Goal: Task Accomplishment & Management: Use online tool/utility

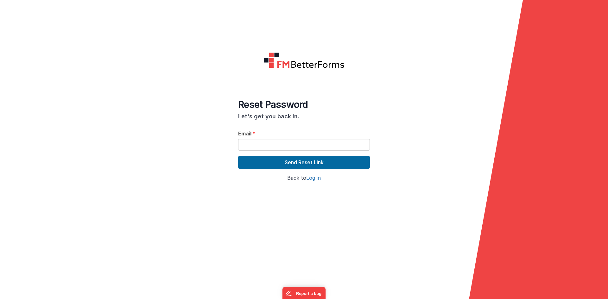
click at [315, 179] on link "Log in" at bounding box center [313, 178] width 15 height 6
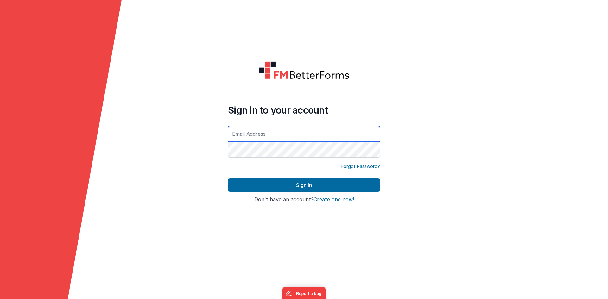
type input "[EMAIL_ADDRESS][DOMAIN_NAME]"
click at [269, 133] on input "[EMAIL_ADDRESS][DOMAIN_NAME]" at bounding box center [304, 134] width 152 height 16
click at [454, 150] on form "Sign in to your account [EMAIL_ADDRESS][DOMAIN_NAME] Forgot Password? Sign In S…" at bounding box center [304, 149] width 608 height 299
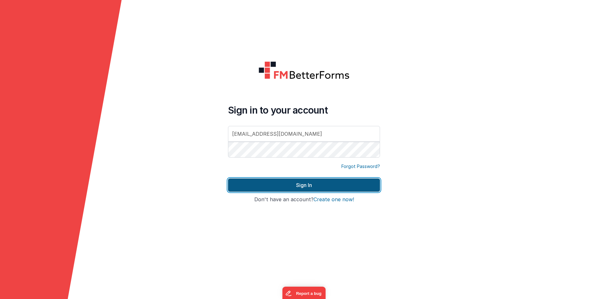
click at [334, 182] on button "Sign In" at bounding box center [304, 185] width 152 height 13
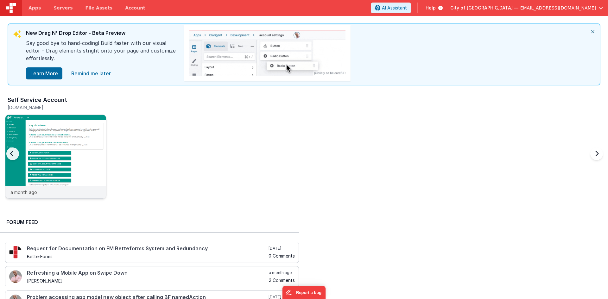
click at [55, 154] on img at bounding box center [55, 165] width 101 height 101
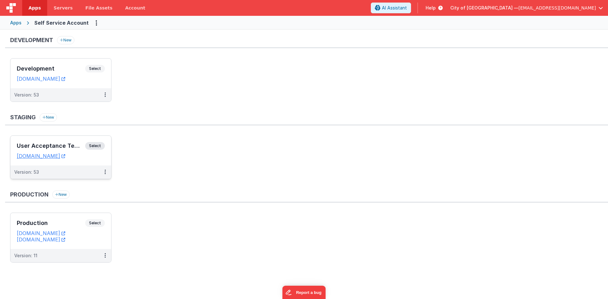
click at [28, 146] on h3 "User Acceptance Testing" at bounding box center [51, 146] width 68 height 6
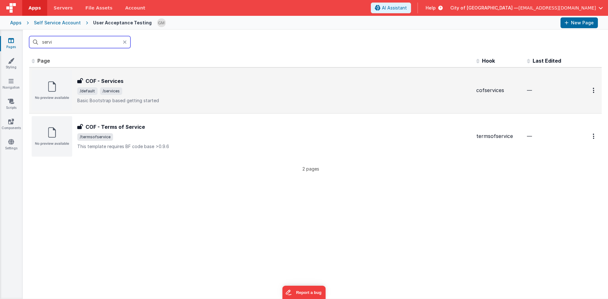
type input "servi"
click at [155, 73] on div "COF - Services COF - Services /default /services Basic Bootstrap based getting …" at bounding box center [252, 90] width 440 height 41
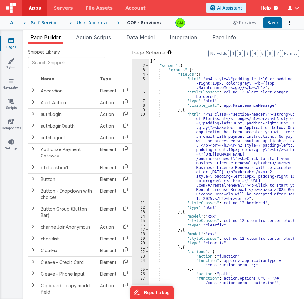
click at [234, 121] on div "[{ "schema" : { "groups" : [{ "fields" : [{ "html" : "<h4 style= \" padding-lef…" at bounding box center [221, 176] width 145 height 235
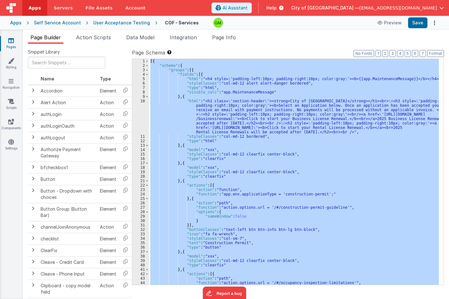
click at [330, 88] on div "[{ "schema" : { "groups" : [{ "fields" : [{ "html" : "<h4 style= \" padding-lef…" at bounding box center [294, 172] width 290 height 226
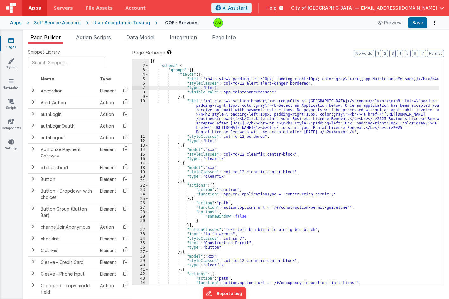
click at [399, 155] on div "[{ "schema" : { "groups" : [{ "fields" : [{ "html" : "<h4 style= \" padding-lef…" at bounding box center [294, 176] width 290 height 235
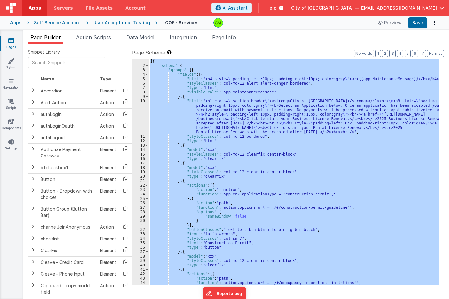
click at [414, 148] on div "[{ "schema" : { "groups" : [{ "fields" : [{ "html" : "<h4 style= \" padding-lef…" at bounding box center [294, 172] width 290 height 226
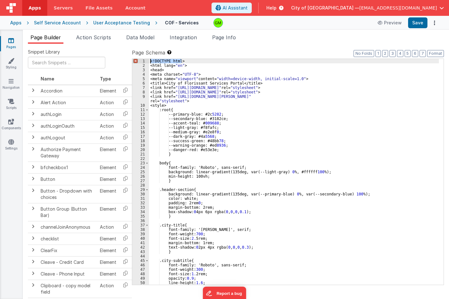
drag, startPoint x: 185, startPoint y: 61, endPoint x: 146, endPoint y: 59, distance: 39.7
click at [146, 59] on div "1 2 3 4 5 6 7 8 9 10 11 12 13 14 15 16 17 18 19 20 21 22 23 24 25 26 27 28 29 3…" at bounding box center [288, 172] width 312 height 227
click at [222, 67] on div "<html lang= "en" > <head> <meta charset= "UTF-8" > <meta name= "viewport" conte…" at bounding box center [294, 176] width 290 height 235
drag, startPoint x: 192, startPoint y: 65, endPoint x: 148, endPoint y: 66, distance: 44.4
click at [148, 66] on div "1 2 3 4 5 6 7 8 9 10 11 12 13 14 15 16 17 18 19 20 21 22 23 24 25 26 27 28 29 3…" at bounding box center [288, 172] width 312 height 227
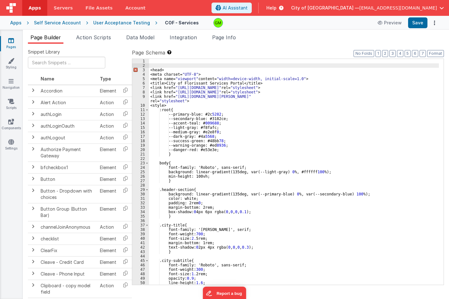
click at [151, 71] on div "<head> <meta charset= "UTF-8" > <meta name= "viewport" content= "width=device-w…" at bounding box center [294, 176] width 290 height 235
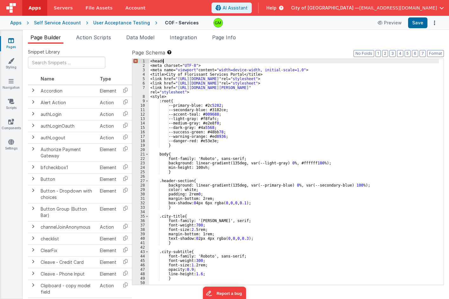
click at [166, 62] on div "<head> <meta charset= "UTF-8" > <meta name= "viewport" content= "width=device-w…" at bounding box center [294, 176] width 290 height 235
drag, startPoint x: 169, startPoint y: 61, endPoint x: 147, endPoint y: 60, distance: 22.2
click at [147, 60] on div "1 2 3 4 5 6 7 8 9 10 11 12 13 14 15 16 17 18 19 20 21 22 23 24 25 26 27 28 29 3…" at bounding box center [288, 172] width 312 height 227
click at [256, 97] on div "<meta charset= "UTF-8" > <meta name= "viewport" content= "width=device-width, i…" at bounding box center [294, 176] width 290 height 235
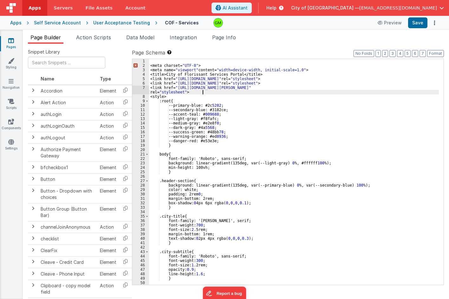
click at [208, 90] on div "<meta charset= "UTF-8" > <meta name= "viewport" content= "width=device-width, i…" at bounding box center [294, 176] width 290 height 235
click at [235, 58] on div "Format 7 6 5 4 3 2 1 No Folds 1 2 3 4 5 6 7 8 9 10 11 12 13 14 15 16 17 18 19 2…" at bounding box center [288, 171] width 312 height 227
click at [295, 22] on div at bounding box center [290, 23] width 155 height 10
click at [391, 129] on div "<meta charset= "UTF-8" > <meta name= "viewport" content= "width=device-width, i…" at bounding box center [294, 176] width 290 height 235
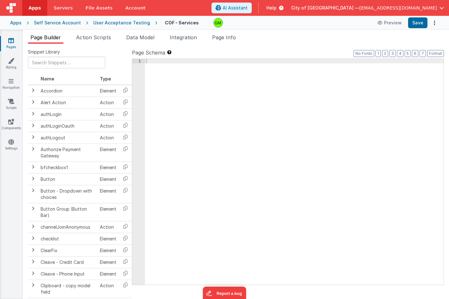
click at [388, 78] on div at bounding box center [294, 176] width 299 height 235
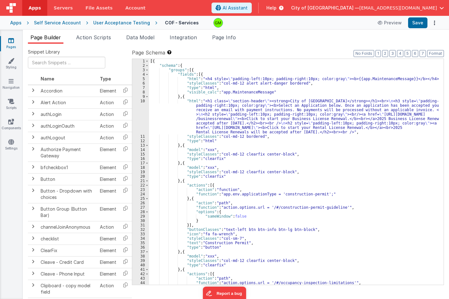
click at [307, 40] on ul "Page Builder Action Scripts Data Model Integration Page Info" at bounding box center [236, 39] width 426 height 10
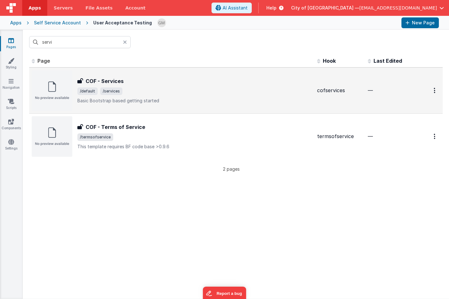
click at [107, 80] on h3 "COF - Services" at bounding box center [105, 81] width 38 height 8
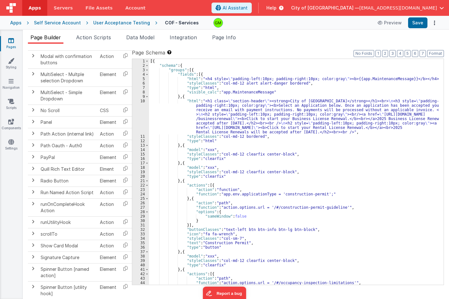
scroll to position [735, 0]
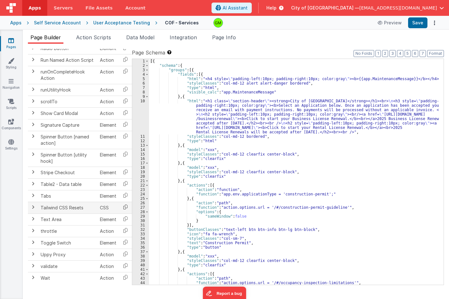
click at [127, 206] on icon at bounding box center [125, 207] width 13 height 10
click at [125, 206] on icon at bounding box center [125, 207] width 13 height 10
click at [412, 190] on div "[{ "schema" : { "groups" : [{ "fields" : [{ "html" : "<h4 style= \" padding-lef…" at bounding box center [294, 176] width 290 height 235
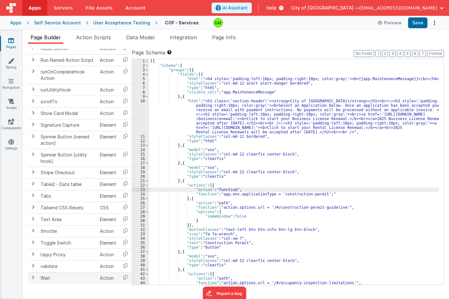
click at [34, 278] on span at bounding box center [32, 277] width 5 height 5
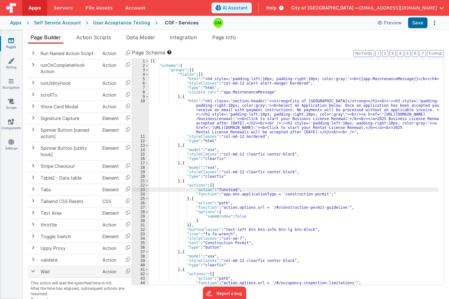
click at [90, 273] on td "Wait" at bounding box center [69, 272] width 62 height 12
click at [110, 270] on td "Action" at bounding box center [111, 272] width 22 height 12
click at [117, 272] on td "Action" at bounding box center [111, 272] width 22 height 12
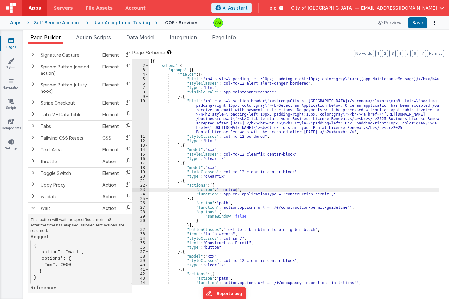
scroll to position [814, 0]
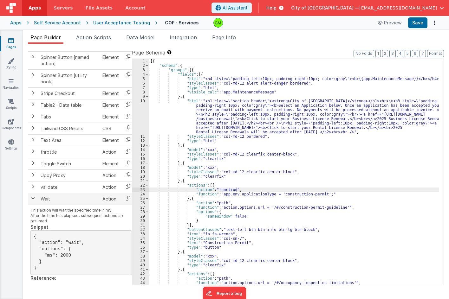
click at [33, 196] on span at bounding box center [32, 198] width 5 height 5
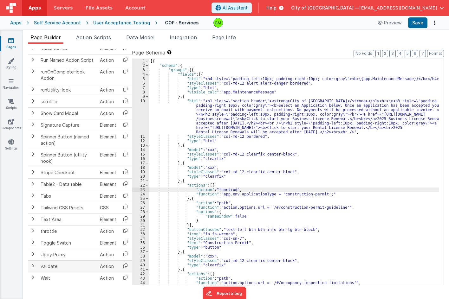
click at [32, 266] on span at bounding box center [32, 265] width 5 height 5
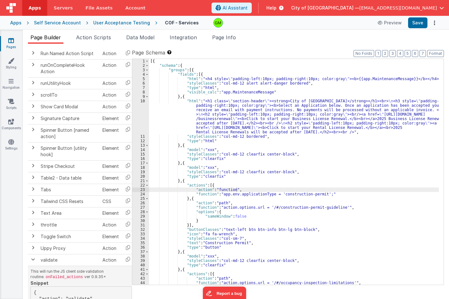
scroll to position [796, 0]
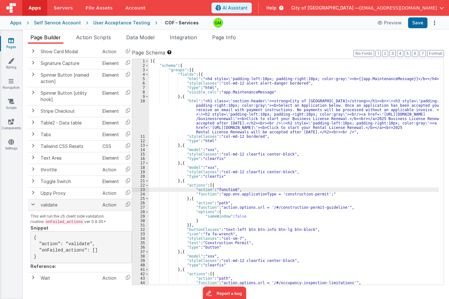
click at [33, 202] on span at bounding box center [32, 204] width 5 height 5
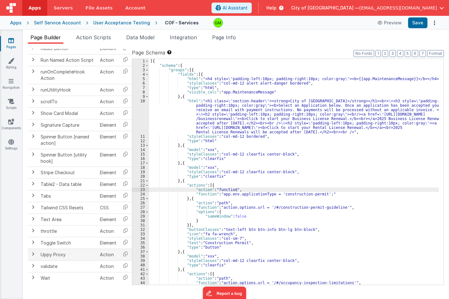
click at [32, 254] on span at bounding box center [32, 254] width 5 height 5
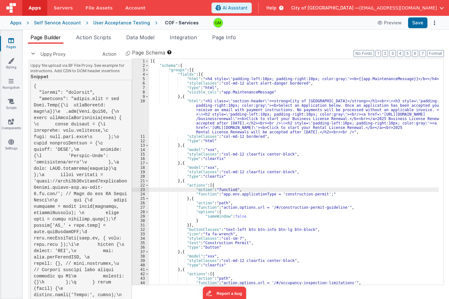
scroll to position [802, 0]
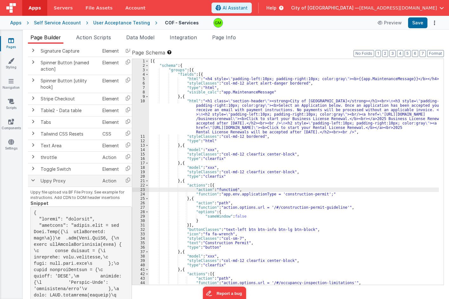
click at [32, 179] on span at bounding box center [32, 180] width 5 height 5
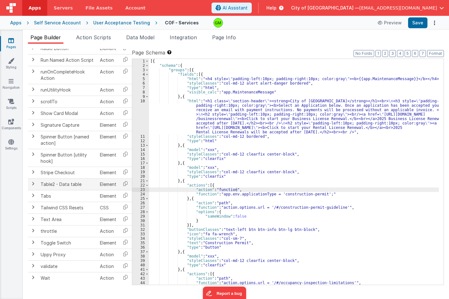
scroll to position [735, 0]
click at [34, 216] on span at bounding box center [32, 218] width 5 height 5
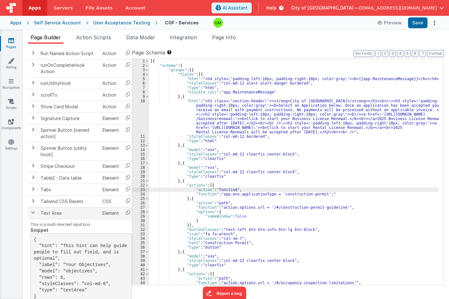
scroll to position [829, 0]
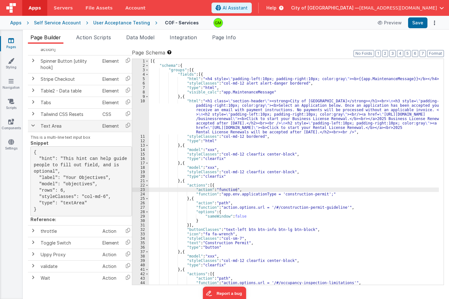
click at [35, 123] on span at bounding box center [32, 125] width 5 height 5
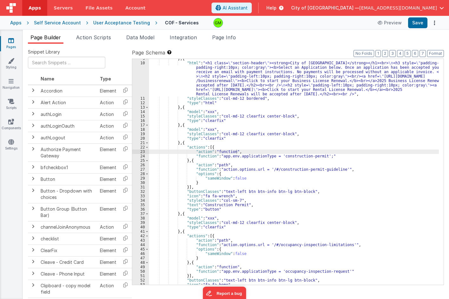
scroll to position [0, 0]
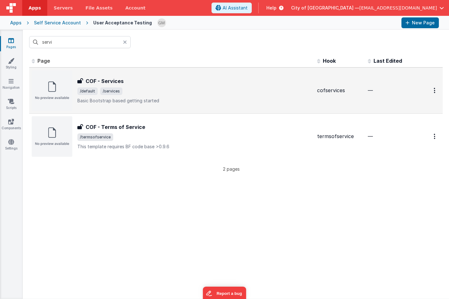
click at [117, 81] on h3 "COF - Services" at bounding box center [105, 81] width 38 height 8
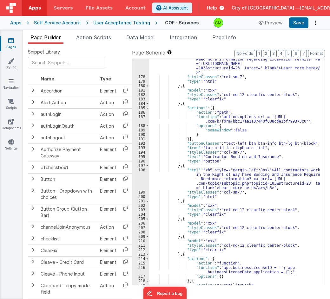
scroll to position [960, 0]
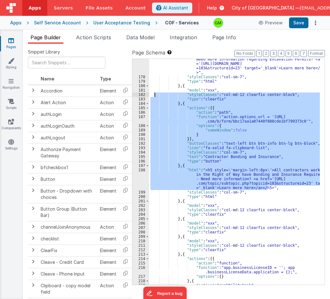
drag, startPoint x: 268, startPoint y: 187, endPoint x: 155, endPoint y: 93, distance: 146.7
click at [155, 93] on div ""html" : "<h5 style= \" margin-left:8px \" >Multi-address Permit - Need more in…" at bounding box center [234, 179] width 170 height 253
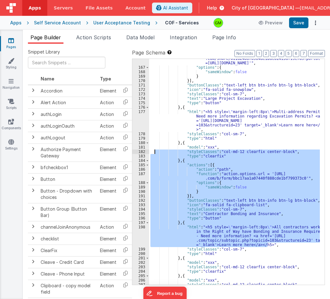
scroll to position [903, 0]
click at [150, 134] on div ""function" : "action.options.url = '[URL] .com/share/611d248678964ae1bdcd1415df…" at bounding box center [234, 174] width 170 height 244
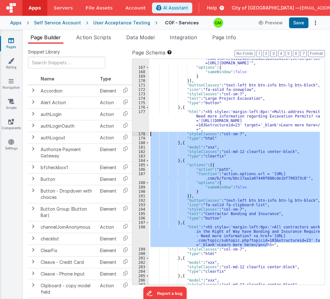
click at [155, 133] on div ""function" : "action.options.url = '[URL] .com/share/611d248678964ae1bdcd1415df…" at bounding box center [234, 172] width 170 height 226
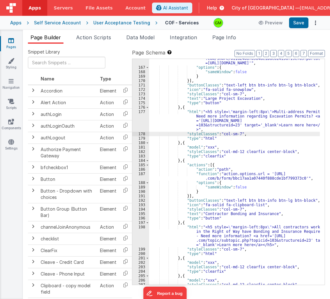
click at [152, 133] on div ""function" : "action.options.url = '[URL] .com/share/611d248678964ae1bdcd1415df…" at bounding box center [234, 174] width 170 height 244
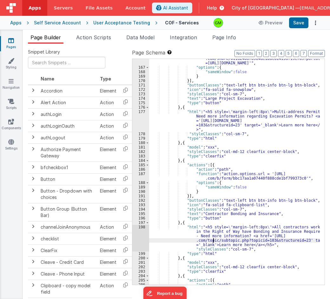
click at [213, 242] on div ""function" : "action.options.url = '[URL] .com/share/611d248678964ae1bdcd1415df…" at bounding box center [234, 174] width 170 height 244
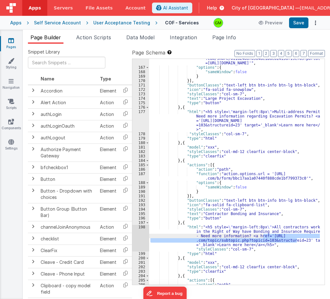
drag, startPoint x: 297, startPoint y: 241, endPoint x: 264, endPoint y: 238, distance: 33.1
click at [264, 238] on div ""function" : "action.options.url = '[URL] .com/share/611d248678964ae1bdcd1415df…" at bounding box center [234, 174] width 170 height 244
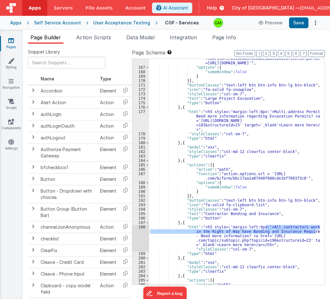
drag, startPoint x: 265, startPoint y: 226, endPoint x: 315, endPoint y: 230, distance: 50.2
click at [315, 230] on div ""function" : "action.options.url = '[URL] .com/share/611d248678964ae1bdcd1415df…" at bounding box center [234, 174] width 170 height 244
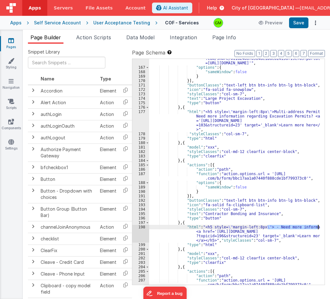
drag, startPoint x: 267, startPoint y: 227, endPoint x: 318, endPoint y: 227, distance: 51.0
click at [318, 227] on div ""function" : "action.options.url = '[URL] .com/share/611d248678964ae1bdcd1415df…" at bounding box center [234, 176] width 170 height 248
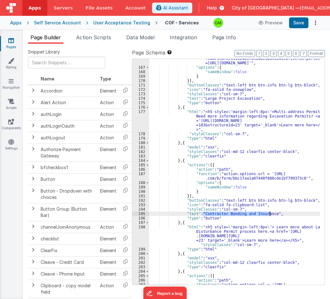
drag, startPoint x: 202, startPoint y: 213, endPoint x: 269, endPoint y: 215, distance: 67.2
click at [269, 215] on div ""function" : "action.options.url = '[URL] .com/share/611d248678964ae1bdcd1415df…" at bounding box center [234, 176] width 170 height 248
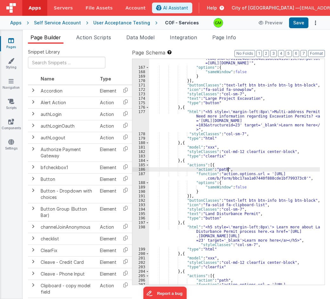
click at [273, 171] on div ""function" : "action.options.url = '[URL] .com/share/611d248678964ae1bdcd1415df…" at bounding box center [234, 176] width 170 height 248
click at [265, 175] on div ""function" : "action.options.url = '[URL] .com/share/611d248678964ae1bdcd1415df…" at bounding box center [234, 176] width 170 height 248
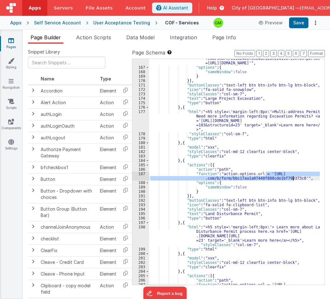
drag, startPoint x: 265, startPoint y: 175, endPoint x: 293, endPoint y: 180, distance: 28.3
click at [293, 180] on div ""function" : "action.options.url = '[URL] .com/share/611d248678964ae1bdcd1415df…" at bounding box center [234, 176] width 170 height 248
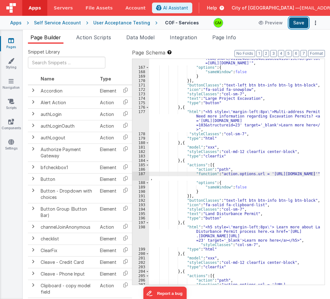
click at [294, 23] on button "Save" at bounding box center [298, 22] width 19 height 11
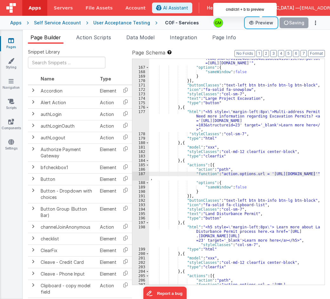
click at [265, 24] on button "Preview" at bounding box center [261, 23] width 32 height 10
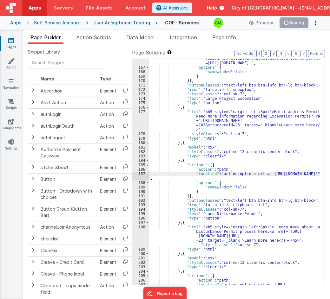
click at [269, 33] on div "Page Builder Action Scripts Data Model Integration Page Info Snippet Library Na…" at bounding box center [176, 164] width 307 height 269
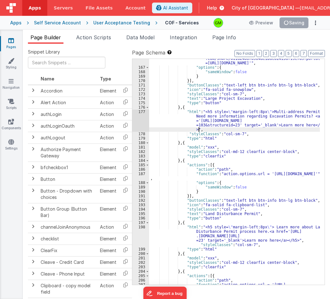
click at [253, 130] on div ""function" : "action.options.url = '[URL] .com/share/611d248678964ae1bdcd1415df…" at bounding box center [234, 176] width 170 height 248
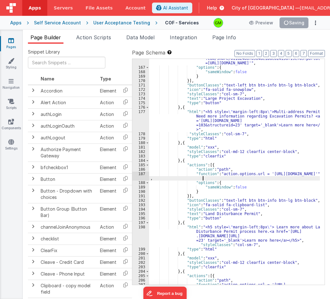
click at [262, 180] on div ""function" : "action.options.url = '[URL] .com/share/611d248678964ae1bdcd1415df…" at bounding box center [234, 176] width 170 height 248
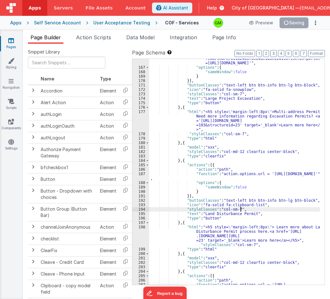
click at [271, 211] on div ""function" : "action.options.url = '[URL] .com/share/611d248678964ae1bdcd1415df…" at bounding box center [234, 176] width 170 height 248
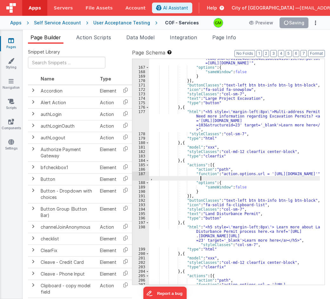
click at [199, 179] on div ""function" : "action.options.url = '[URL] .com/share/611d248678964ae1bdcd1415df…" at bounding box center [234, 176] width 170 height 248
click at [305, 225] on div ""function" : "action.options.url = '[URL] .com/share/611d248678964ae1bdcd1415df…" at bounding box center [234, 176] width 170 height 248
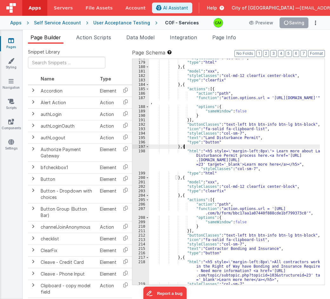
scroll to position [979, 0]
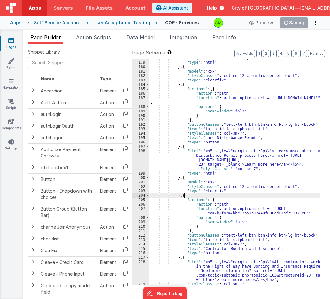
click at [278, 196] on div ""styleClasses" : "col-sm-7" , "type" : "html" } , { "model" : "xxx" , "styleCla…" at bounding box center [234, 173] width 170 height 235
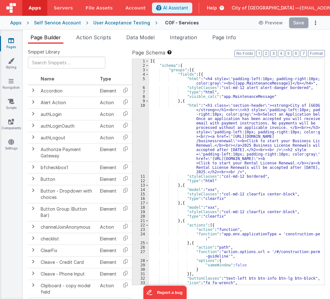
click at [266, 132] on div "[{ "schema" : { "groups" : [{ "fields" : [{ "html" : "<h4 style= \" padding-lef…" at bounding box center [234, 176] width 170 height 235
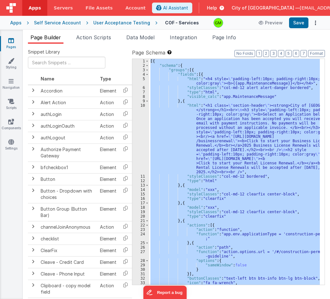
click at [257, 75] on div "[{ "schema" : { "groups" : [{ "fields" : [{ "html" : "<h4 style= \" padding-lef…" at bounding box center [234, 172] width 170 height 226
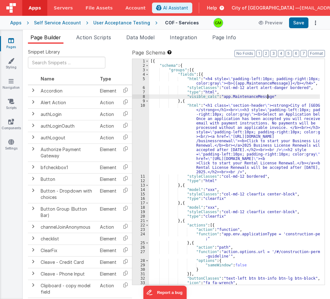
click at [282, 98] on div "[{ "schema" : { "groups" : [{ "fields" : [{ "html" : "<h4 style= \" padding-lef…" at bounding box center [234, 176] width 170 height 235
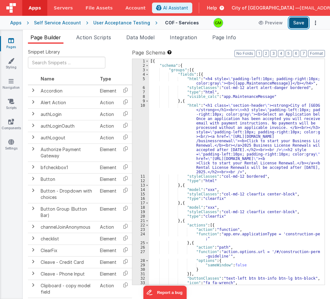
click at [296, 22] on button "Save" at bounding box center [298, 22] width 19 height 11
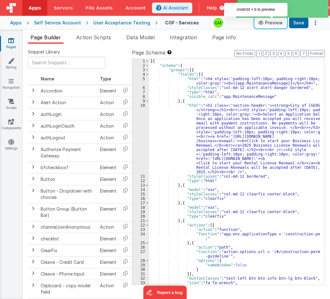
click at [270, 22] on button "Preview" at bounding box center [270, 23] width 32 height 10
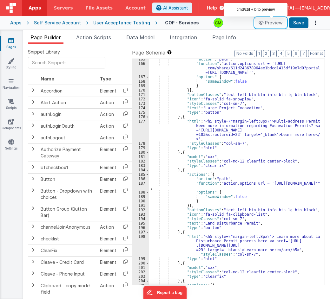
scroll to position [894, 0]
click at [267, 236] on div ""action" : "path" , "function" : "action.options.url = 'https://survey123.arcgi…" at bounding box center [234, 174] width 170 height 235
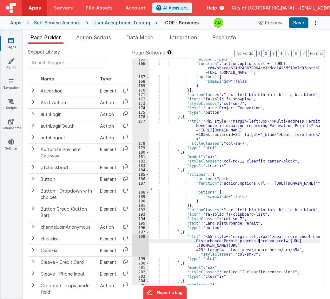
click at [259, 241] on div ""action" : "path" , "function" : "action.options.url = 'https://survey123.arcgi…" at bounding box center [234, 174] width 170 height 235
drag, startPoint x: 266, startPoint y: 237, endPoint x: 309, endPoint y: 235, distance: 43.4
click at [309, 235] on div ""action" : "path" , "function" : "action.options.url = 'https://survey123.arcgi…" at bounding box center [234, 174] width 170 height 235
click at [247, 241] on div ""action" : "path" , "function" : "action.options.url = 'https://survey123.arcgi…" at bounding box center [234, 174] width 170 height 235
click at [247, 241] on div ""action" : "path" , "function" : "action.options.url = 'https://survey123.arcgi…" at bounding box center [234, 172] width 170 height 226
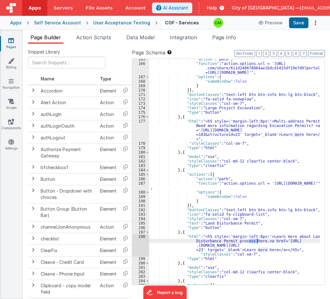
drag, startPoint x: 247, startPoint y: 241, endPoint x: 257, endPoint y: 241, distance: 9.2
click at [257, 241] on div ""action" : "path" , "function" : "action.options.url = 'https://survey123.arcgi…" at bounding box center [234, 174] width 170 height 235
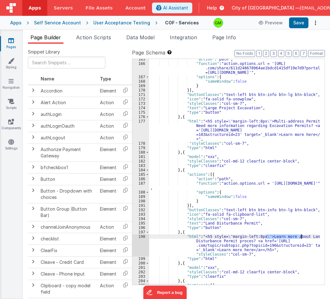
drag, startPoint x: 270, startPoint y: 236, endPoint x: 300, endPoint y: 235, distance: 30.7
click at [300, 235] on div ""action" : "path" , "function" : "action.options.url = 'https://survey123.arcgi…" at bounding box center [234, 174] width 170 height 235
click at [240, 241] on div ""action" : "path" , "function" : "action.options.url = 'https://survey123.arcgi…" at bounding box center [234, 174] width 170 height 235
click at [245, 242] on div ""action" : "path" , "function" : "action.options.url = 'https://survey123.arcgi…" at bounding box center [234, 174] width 170 height 235
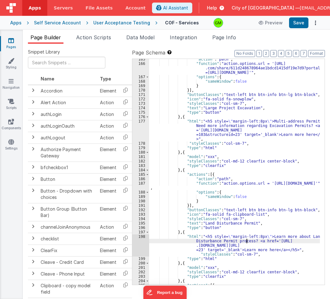
click at [300, 238] on div ""action" : "path" , "function" : "action.options.url = 'https://survey123.arcgi…" at bounding box center [234, 174] width 170 height 235
drag, startPoint x: 299, startPoint y: 238, endPoint x: 267, endPoint y: 236, distance: 31.4
click at [267, 236] on div ""action" : "path" , "function" : "action.options.url = 'https://survey123.arcgi…" at bounding box center [234, 174] width 170 height 235
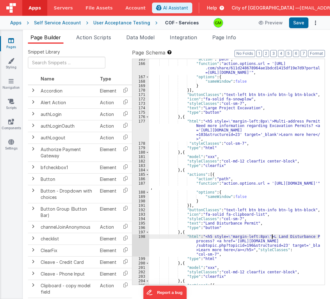
drag, startPoint x: 271, startPoint y: 236, endPoint x: 277, endPoint y: 238, distance: 6.7
click at [272, 236] on div ""action" : "path" , "function" : "action.options.url = 'https://survey123.arcgi…" at bounding box center [234, 174] width 170 height 235
click at [266, 236] on div ""action" : "path" , "function" : "action.options.url = 'https://survey123.arcgi…" at bounding box center [234, 174] width 170 height 235
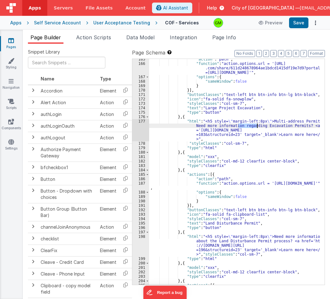
drag, startPoint x: 238, startPoint y: 125, endPoint x: 257, endPoint y: 125, distance: 19.3
click at [257, 125] on div ""action" : "path" , "function" : "action.options.url = 'https://survey123.arcgi…" at bounding box center [234, 174] width 170 height 235
click at [257, 126] on div ""action" : "path" , "function" : "action.options.url = 'https://survey123.arcgi…" at bounding box center [234, 174] width 170 height 235
click at [282, 127] on div ""action" : "path" , "function" : "action.options.url = 'https://survey123.arcgi…" at bounding box center [234, 174] width 170 height 235
click at [264, 156] on div ""action" : "path" , "function" : "action.options.url = 'https://survey123.arcgi…" at bounding box center [234, 174] width 170 height 235
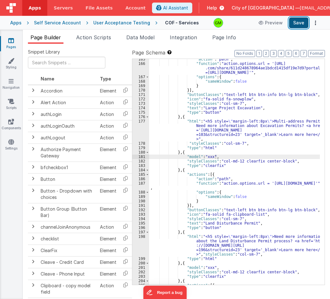
click at [299, 24] on button "Save" at bounding box center [298, 22] width 19 height 11
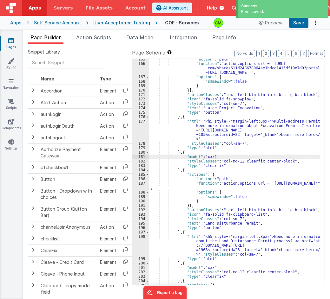
click at [254, 130] on div ""action" : "path" , "function" : "action.options.url = 'https://survey123.arcgi…" at bounding box center [234, 174] width 170 height 235
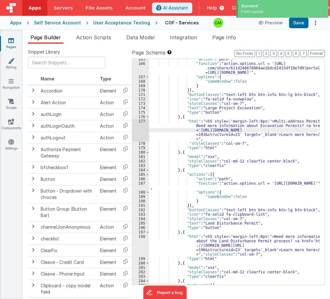
click at [261, 146] on div ""action" : "path" , "function" : "action.options.url = 'https://survey123.arcgi…" at bounding box center [234, 174] width 170 height 235
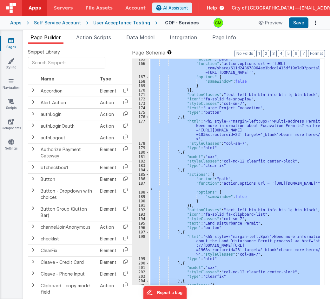
click at [284, 34] on ul "Page Builder Action Scripts Data Model Integration Page Info" at bounding box center [176, 39] width 307 height 10
click at [298, 24] on button "Save" at bounding box center [298, 22] width 19 height 11
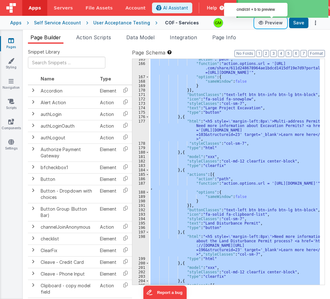
click at [264, 26] on button "Preview" at bounding box center [270, 23] width 32 height 10
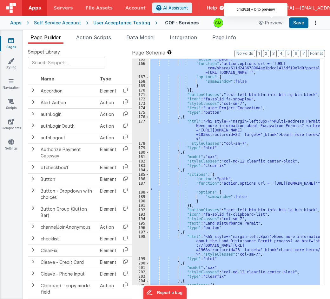
click at [60, 25] on div "Self Service Account" at bounding box center [57, 23] width 47 height 6
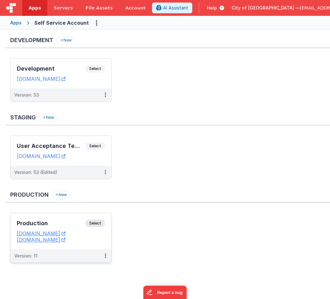
click at [59, 222] on h3 "Production" at bounding box center [51, 223] width 68 height 6
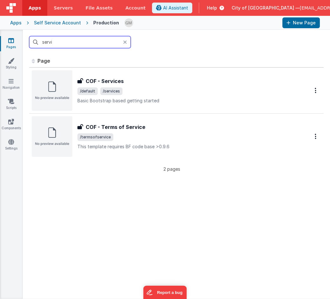
click at [67, 42] on input "servi" at bounding box center [79, 42] width 101 height 12
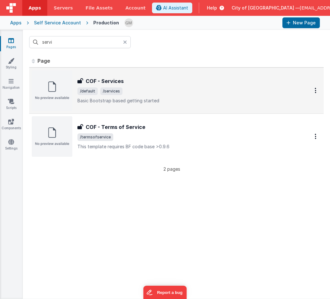
click at [170, 87] on span "/default /services" at bounding box center [185, 91] width 217 height 8
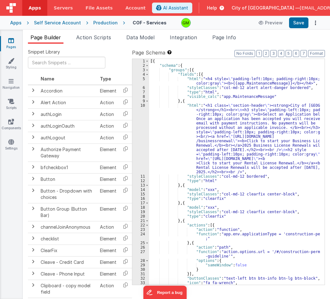
click at [264, 62] on div "[{ "schema" : { "groups" : [{ "fields" : [{ "html" : "<h4 style= \" padding-lef…" at bounding box center [234, 176] width 170 height 235
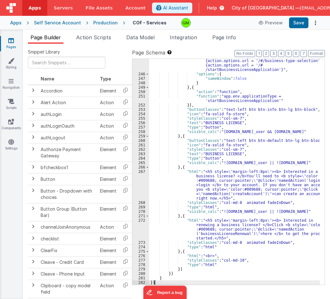
scroll to position [1349, 0]
click at [298, 22] on button "Save" at bounding box center [298, 22] width 19 height 11
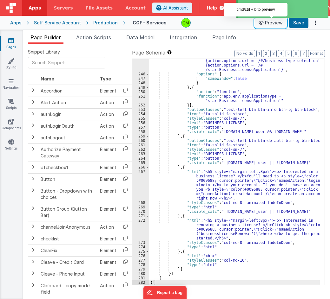
click at [267, 25] on button "Preview" at bounding box center [270, 23] width 32 height 10
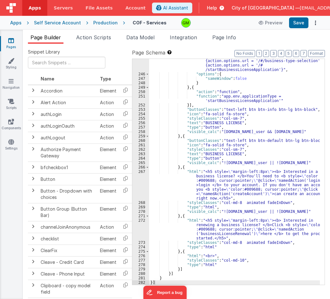
click at [16, 24] on div "Apps" at bounding box center [15, 23] width 11 height 6
